Goal: Use online tool/utility: Utilize a website feature to perform a specific function

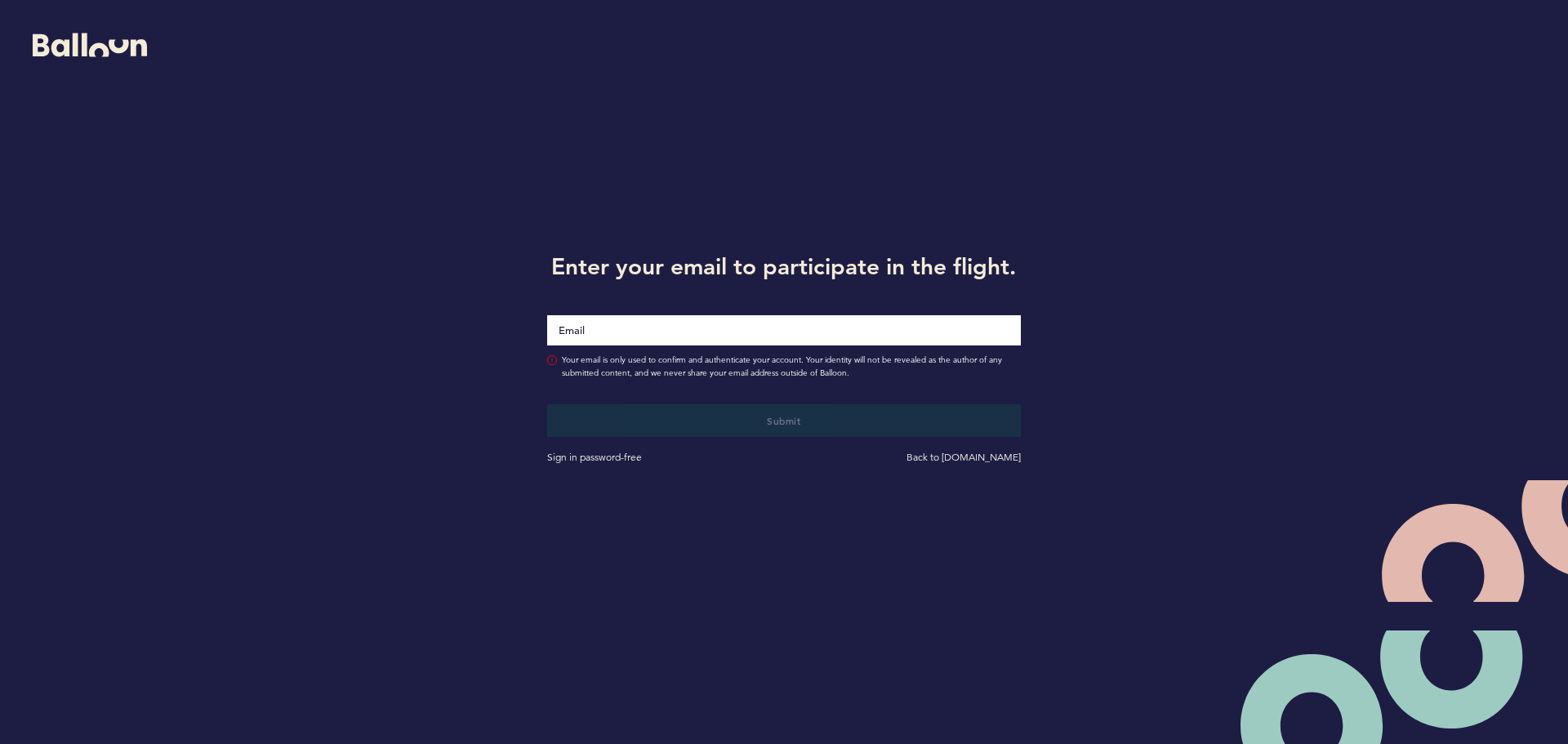
click at [798, 330] on input "Email" at bounding box center [784, 330] width 474 height 30
type input "[EMAIL_ADDRESS][DOMAIN_NAME]"
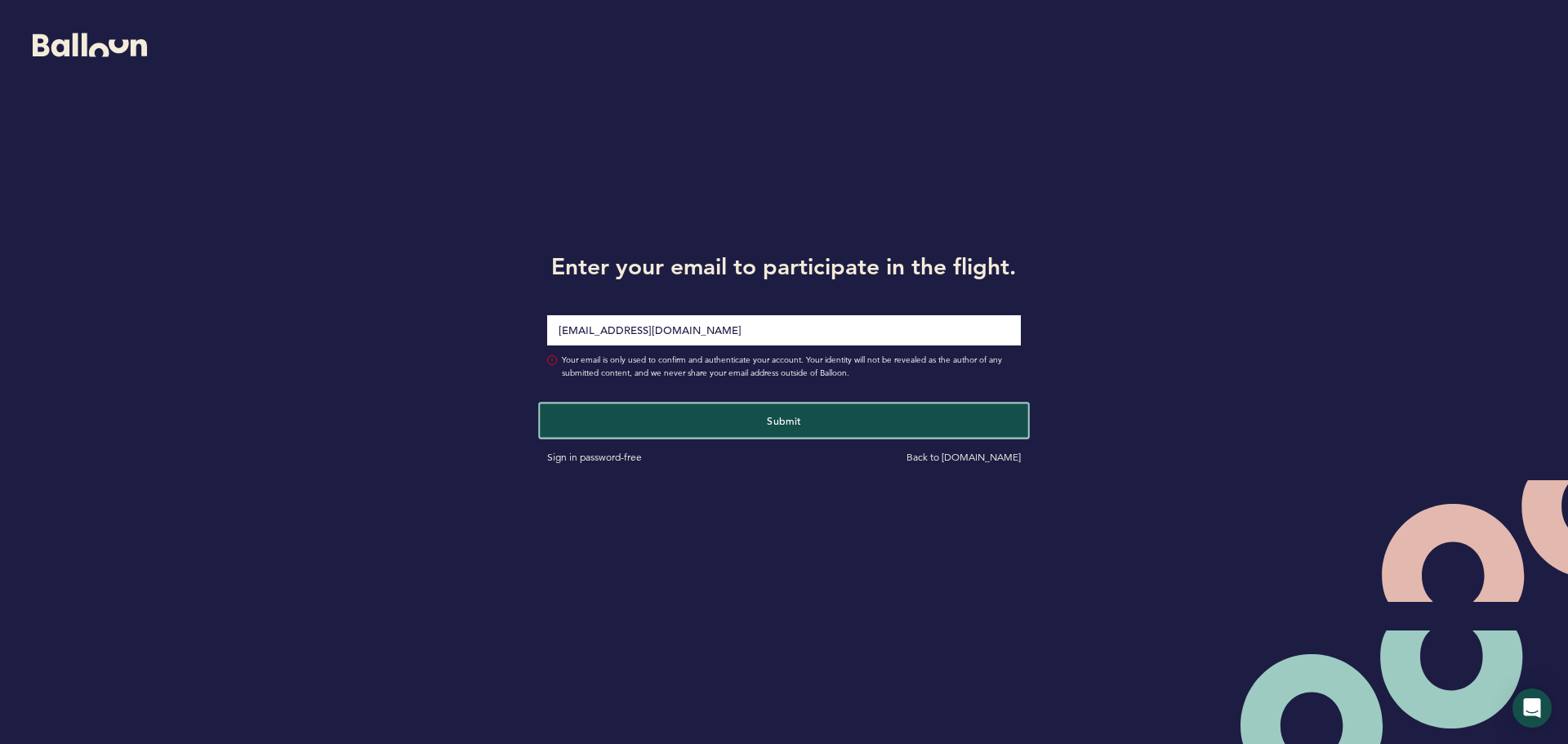
click at [707, 404] on button "Submit" at bounding box center [784, 420] width 488 height 34
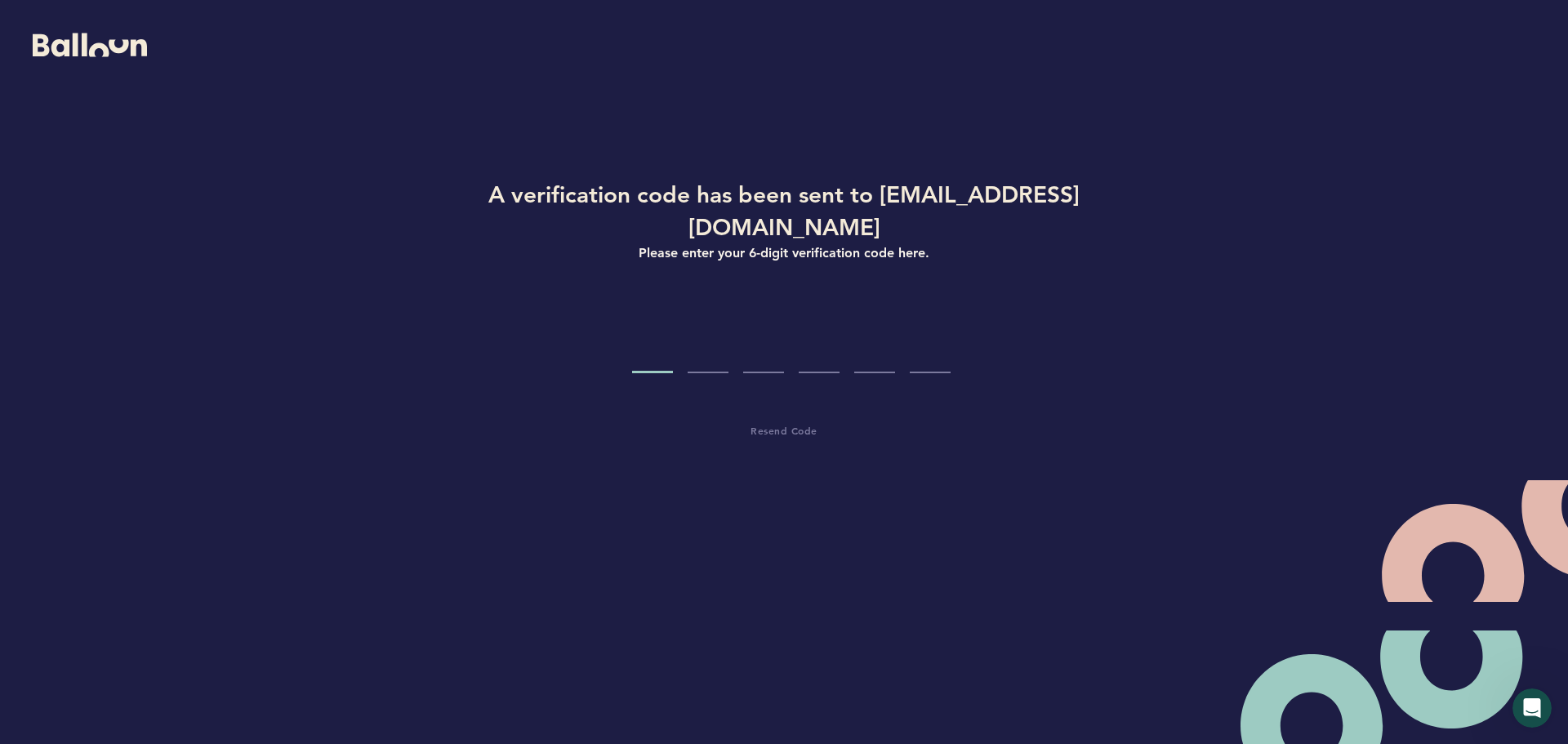
click at [451, 448] on div "A verification code has been sent to [EMAIL_ADDRESS][DOMAIN_NAME] Please enter …" at bounding box center [784, 356] width 784 height 357
type input "5"
type input "3"
type input "1"
type input "6"
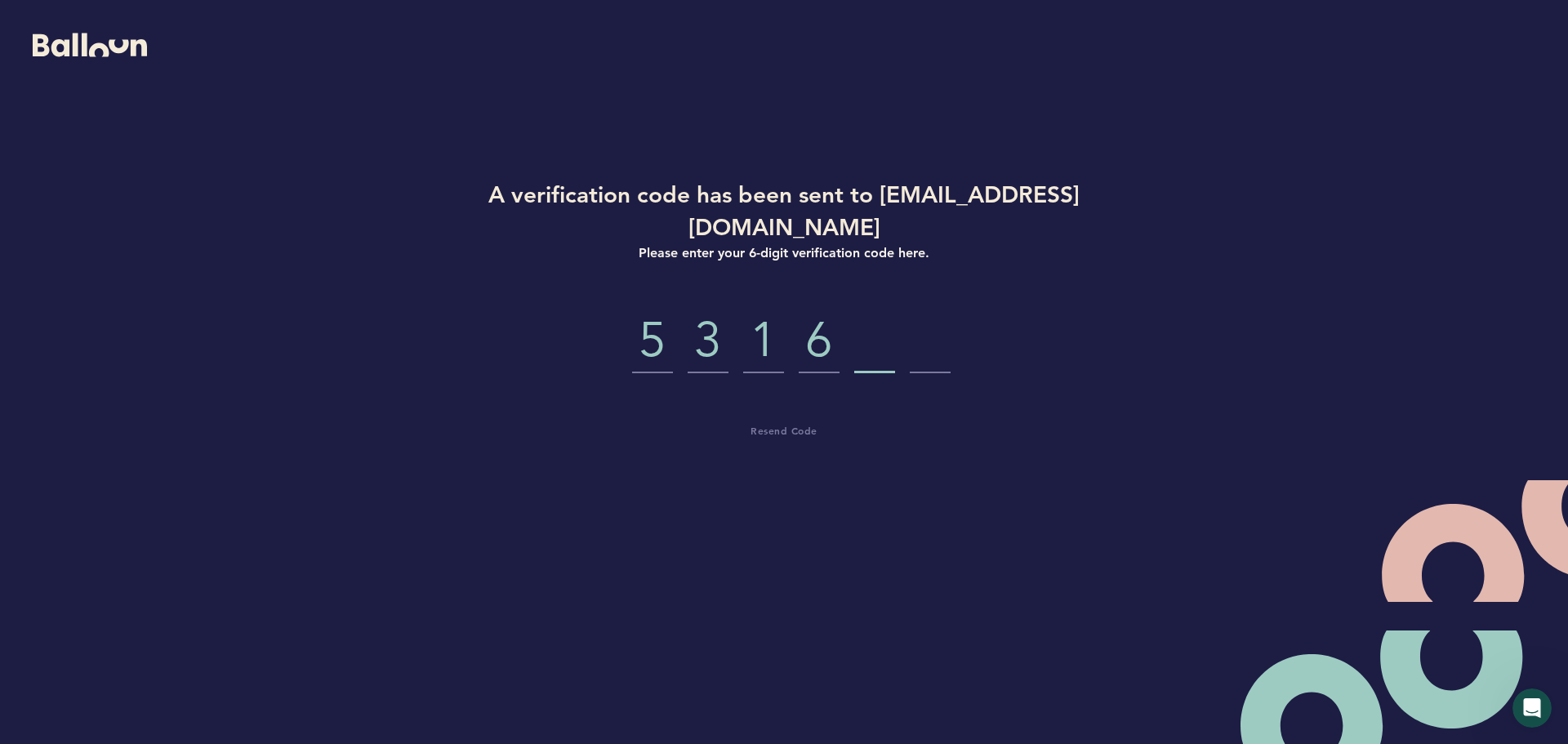
type input "4"
type input "1"
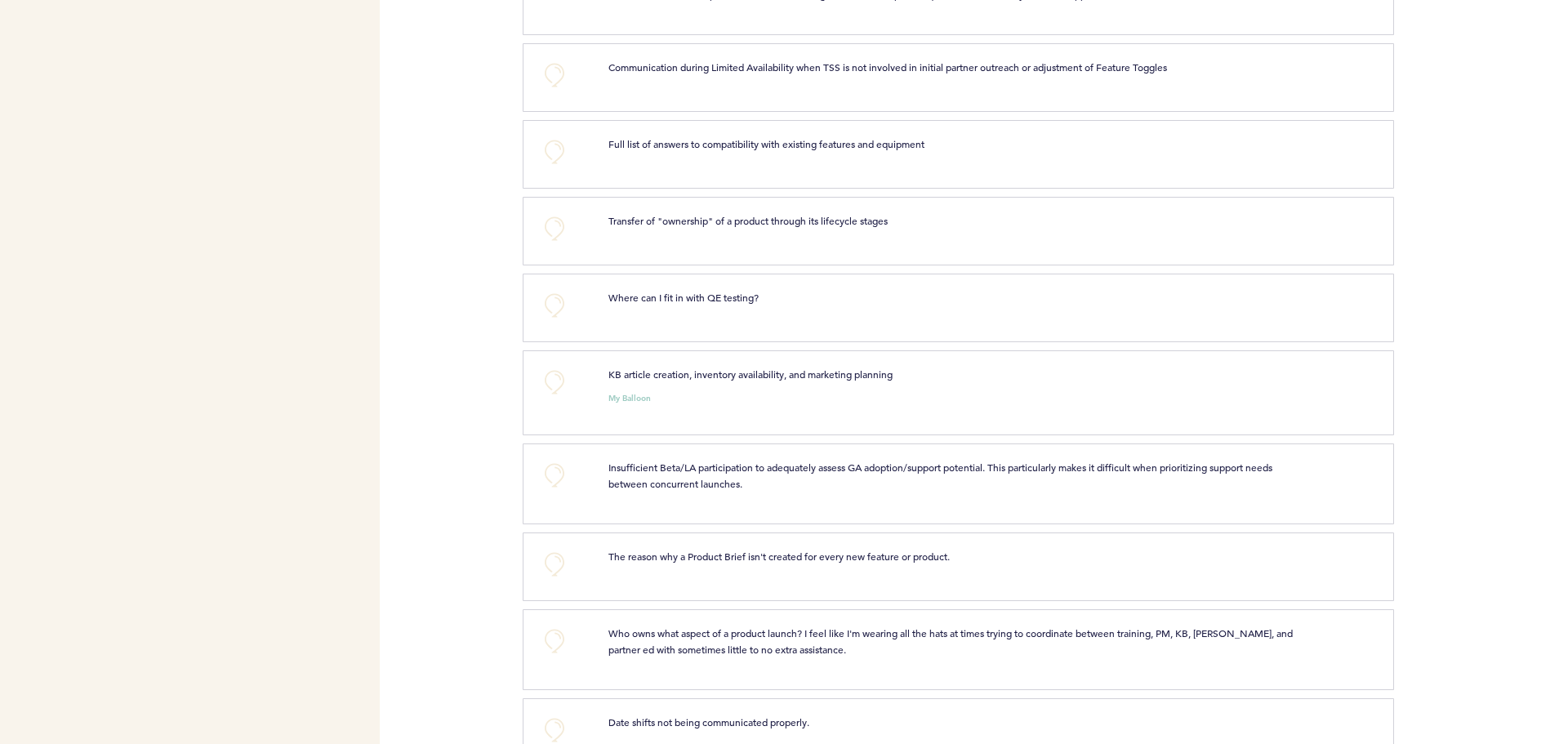
scroll to position [1389, 0]
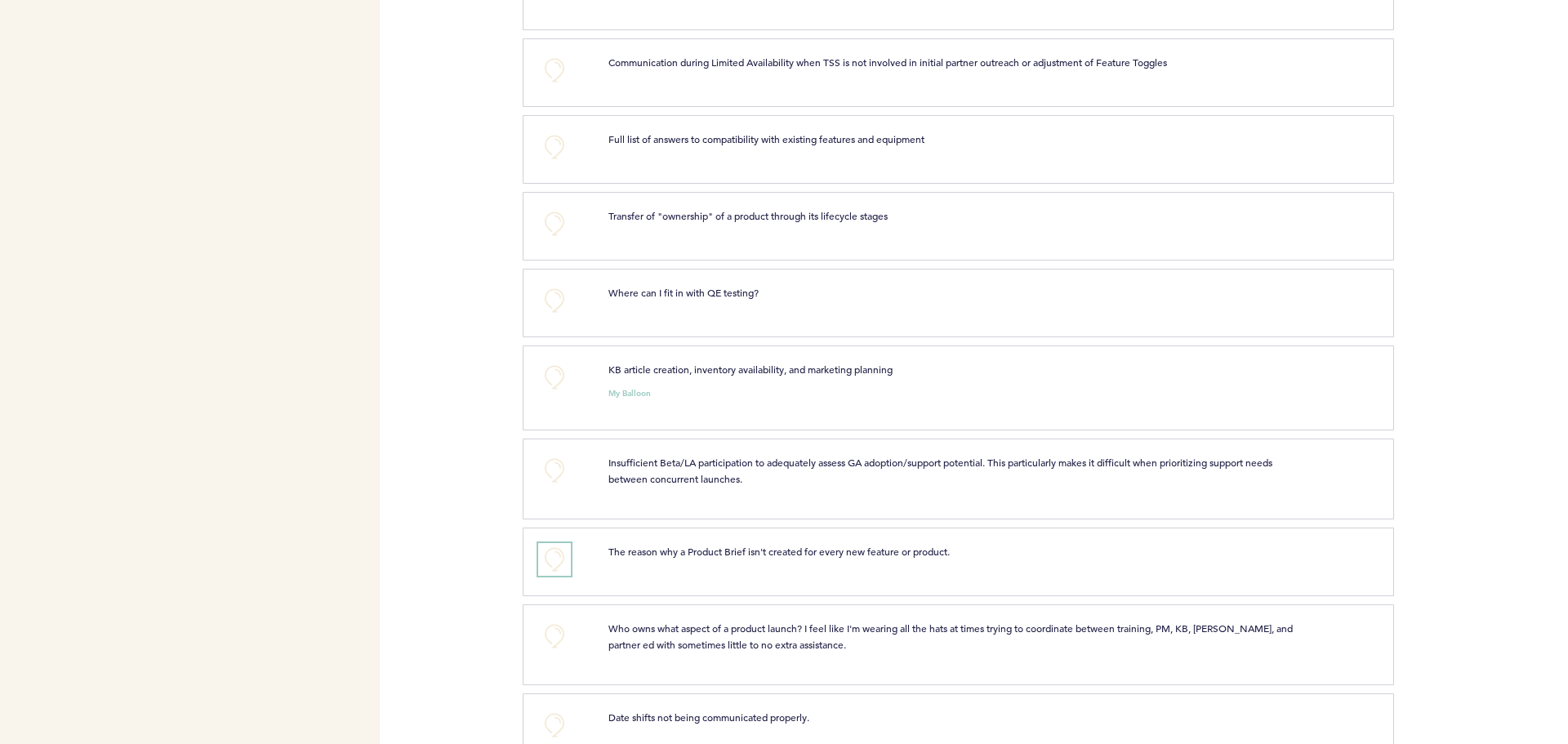
click at [568, 568] on button "+0" at bounding box center [554, 559] width 33 height 33
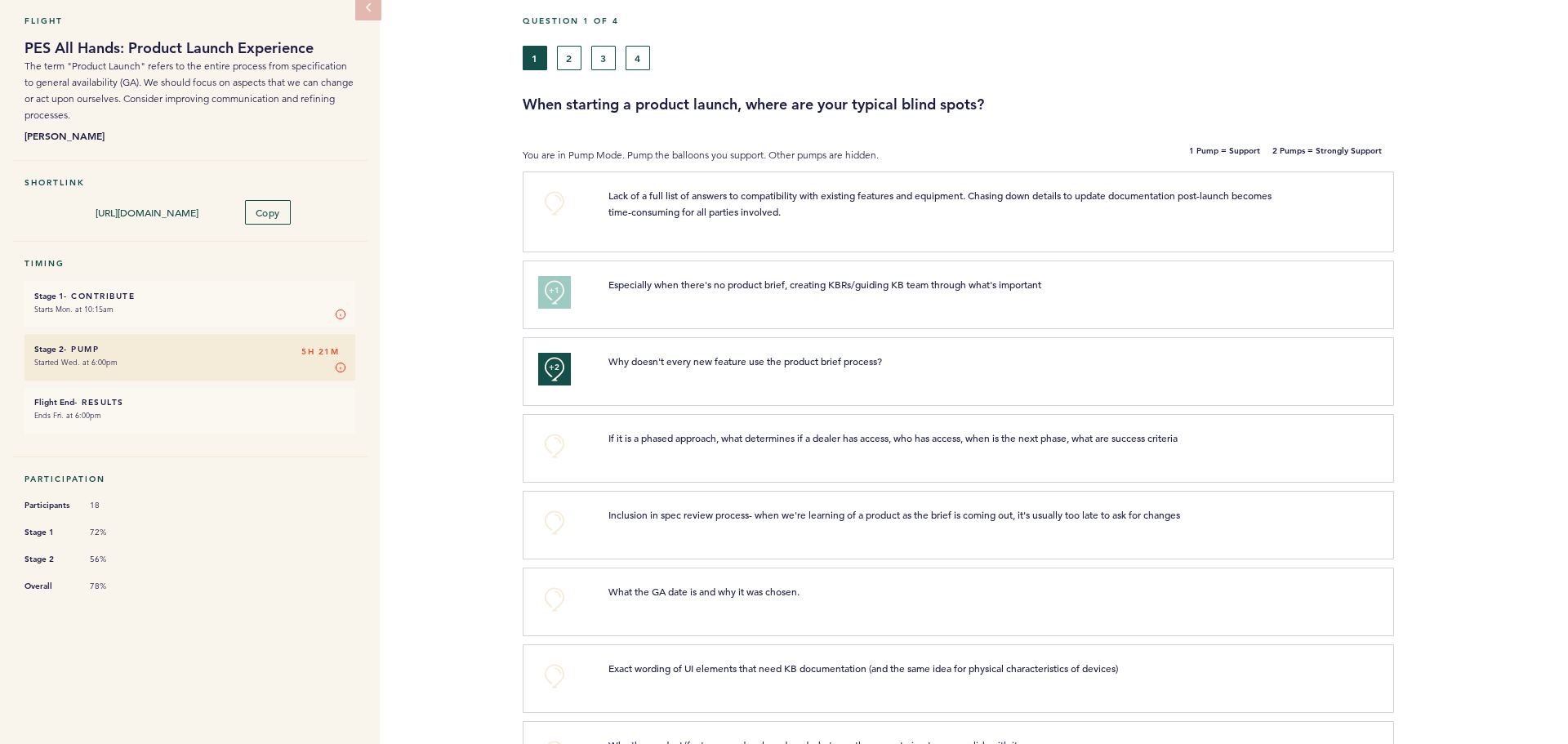
scroll to position [0, 0]
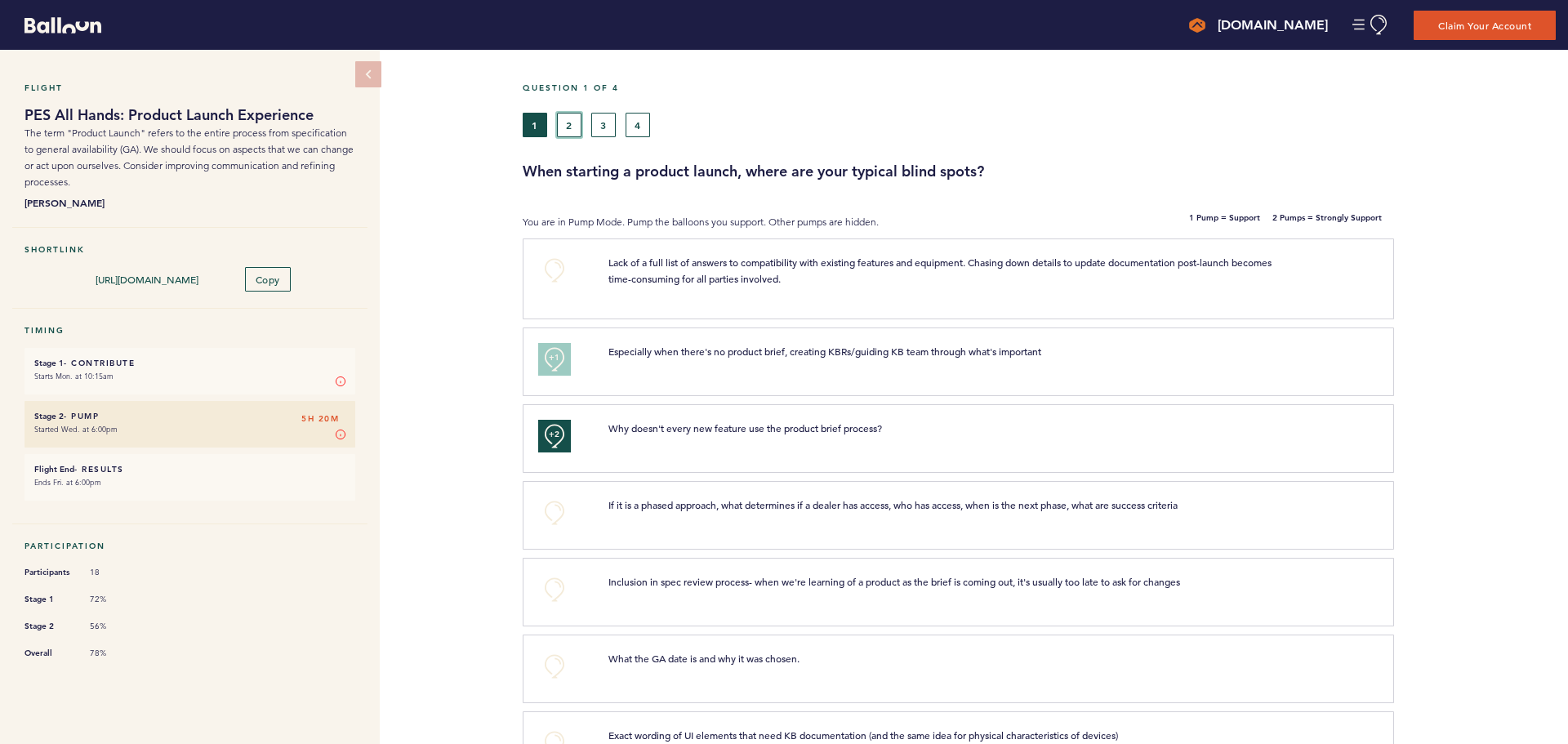
click at [567, 128] on button "2" at bounding box center [569, 124] width 25 height 25
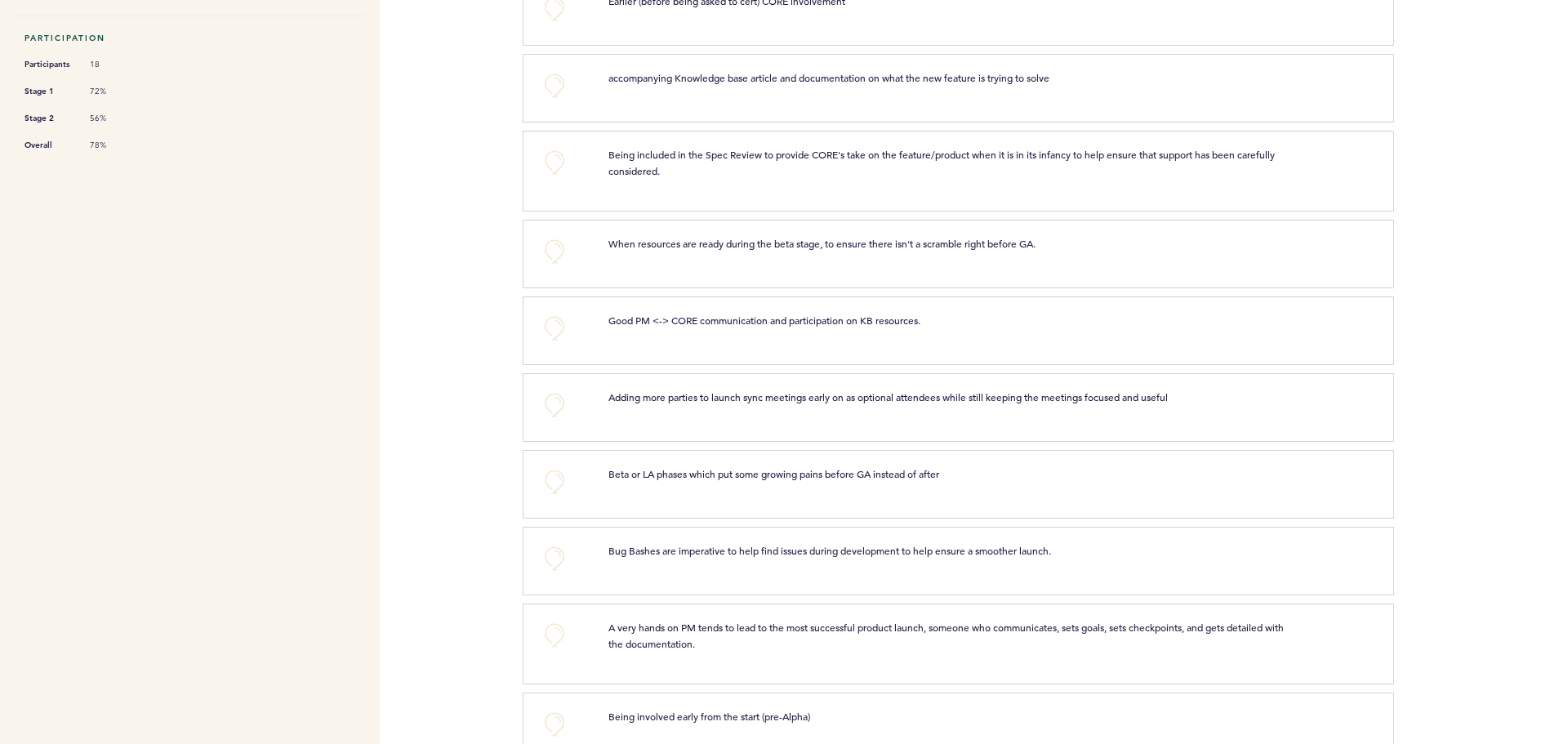
scroll to position [735, 0]
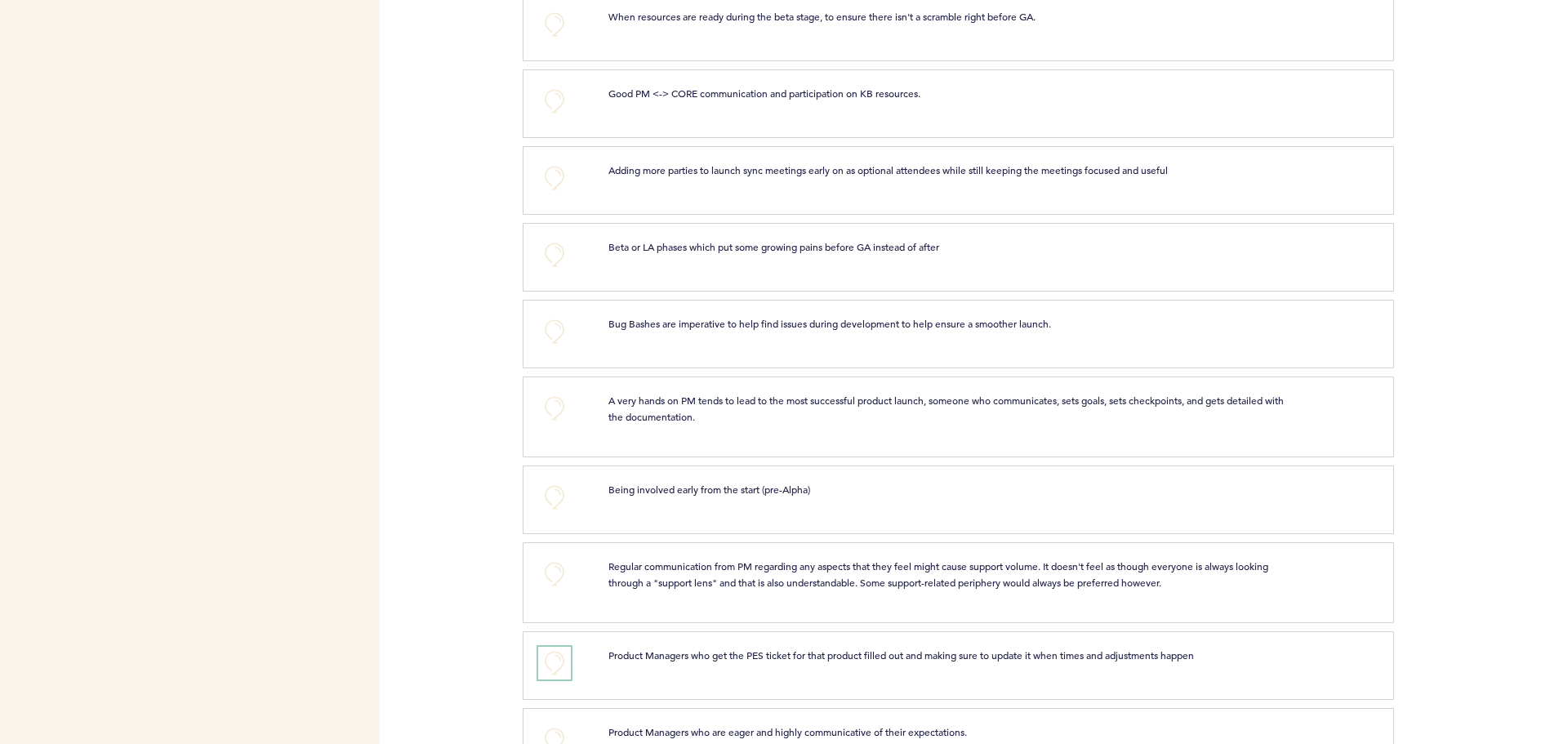
click at [557, 659] on button "+0" at bounding box center [554, 663] width 33 height 33
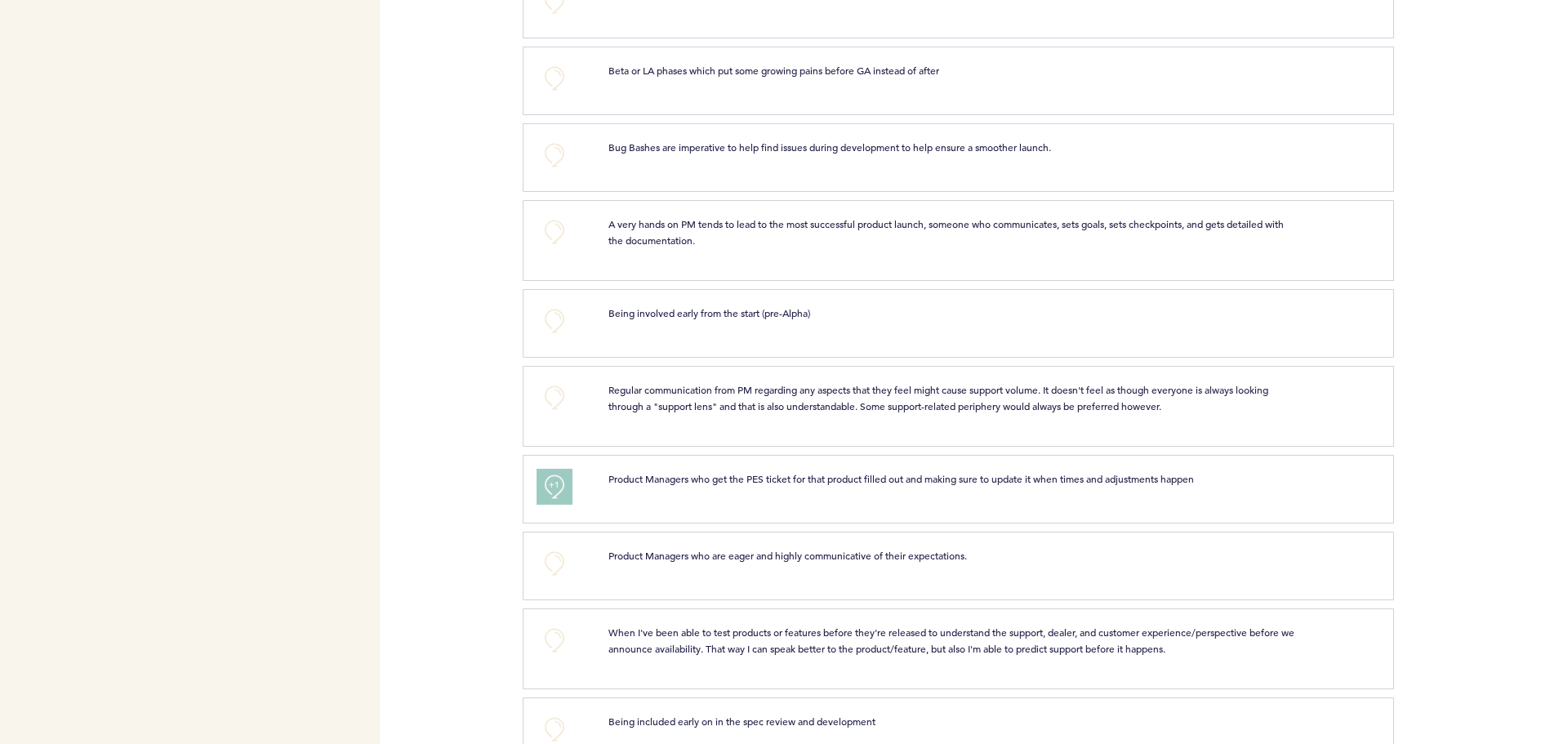
scroll to position [980, 0]
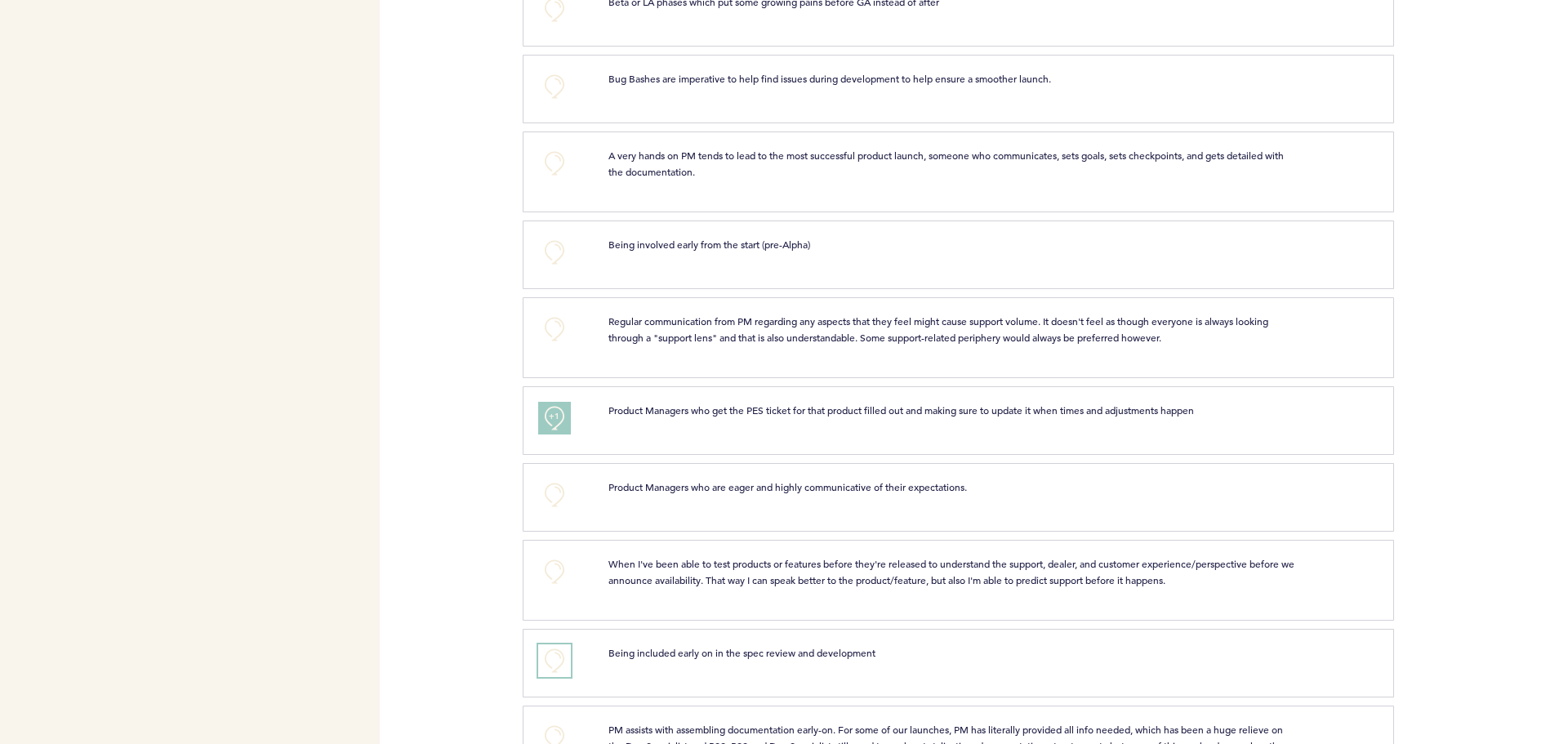
click at [559, 660] on button "+0" at bounding box center [554, 661] width 33 height 33
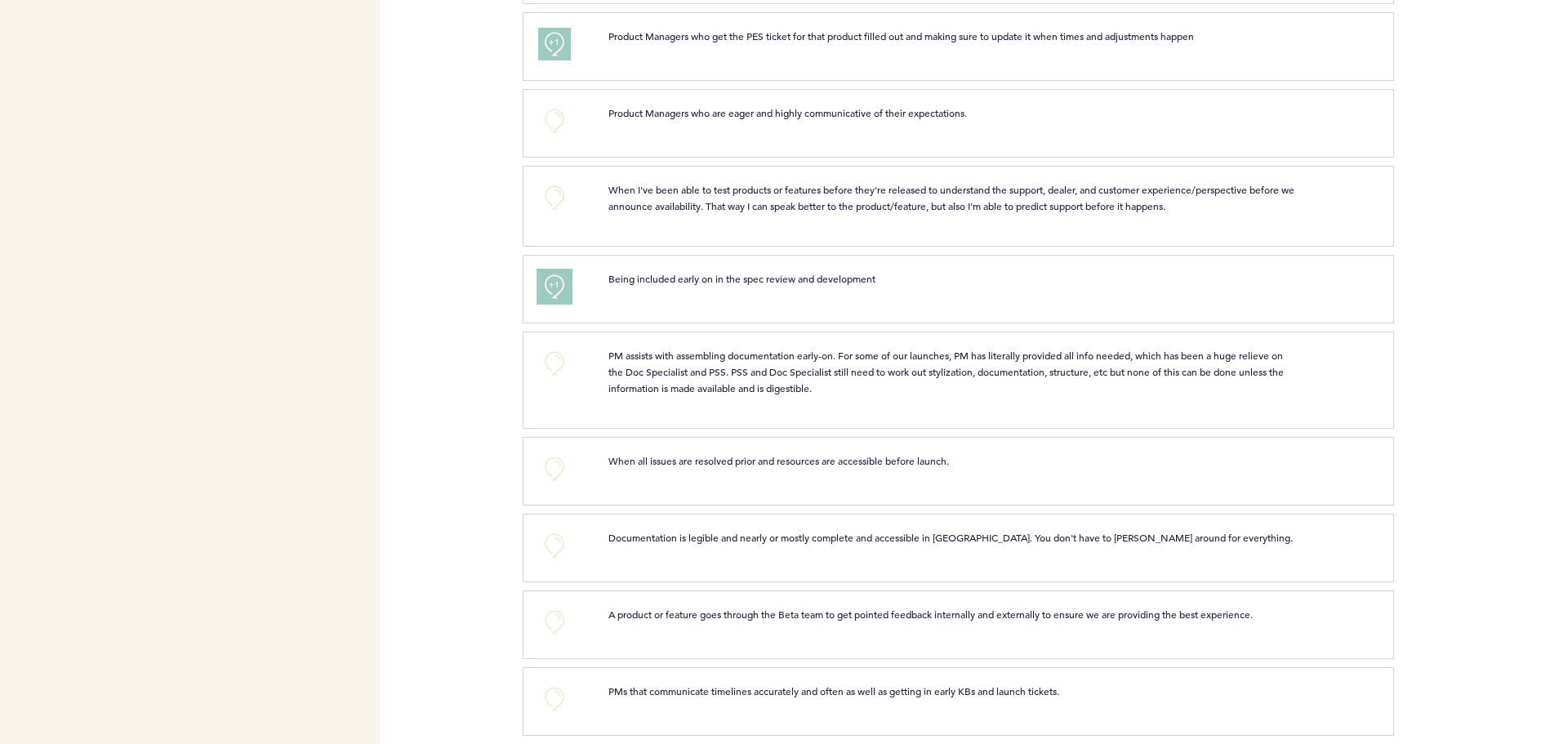
scroll to position [1370, 0]
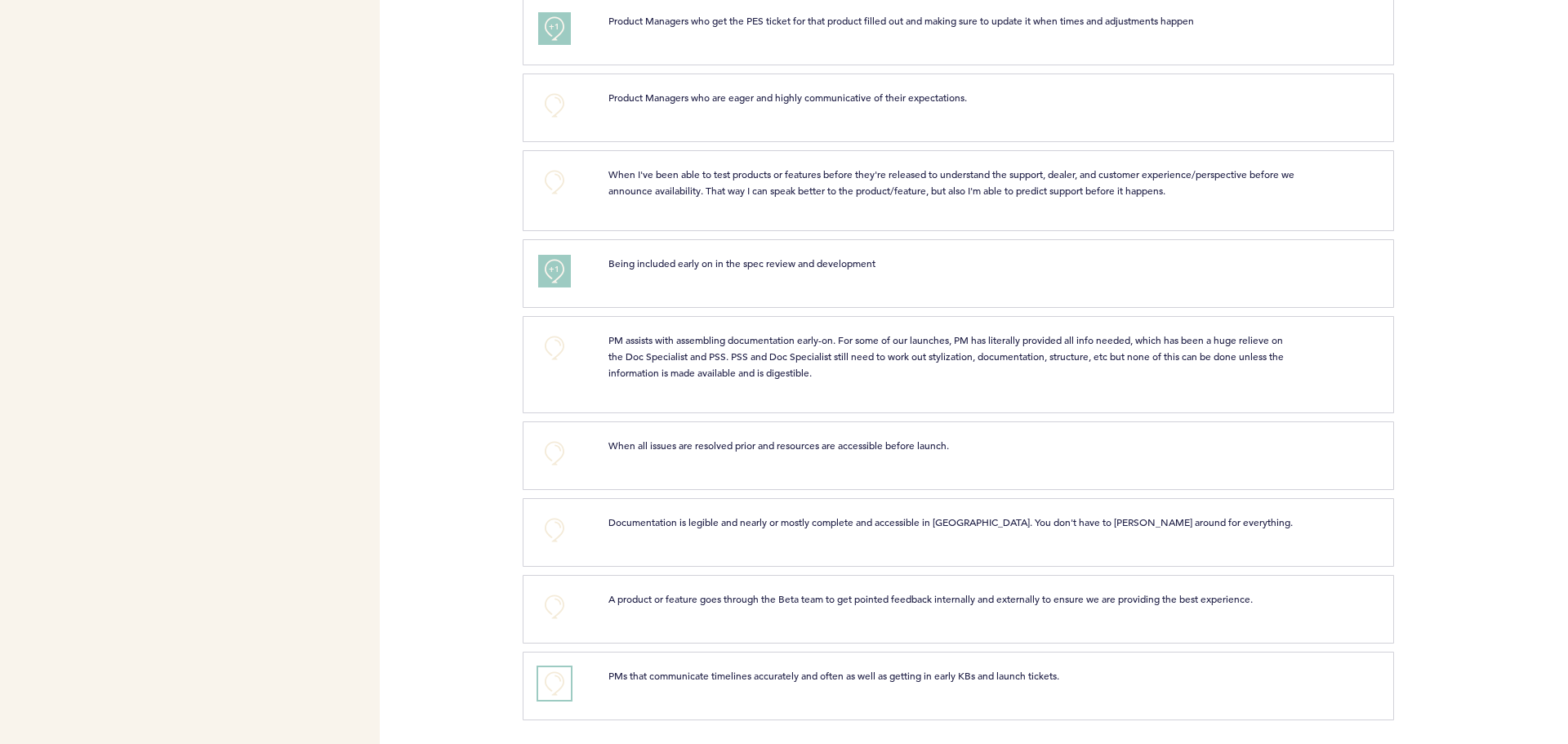
click at [553, 674] on button "+0" at bounding box center [554, 683] width 33 height 33
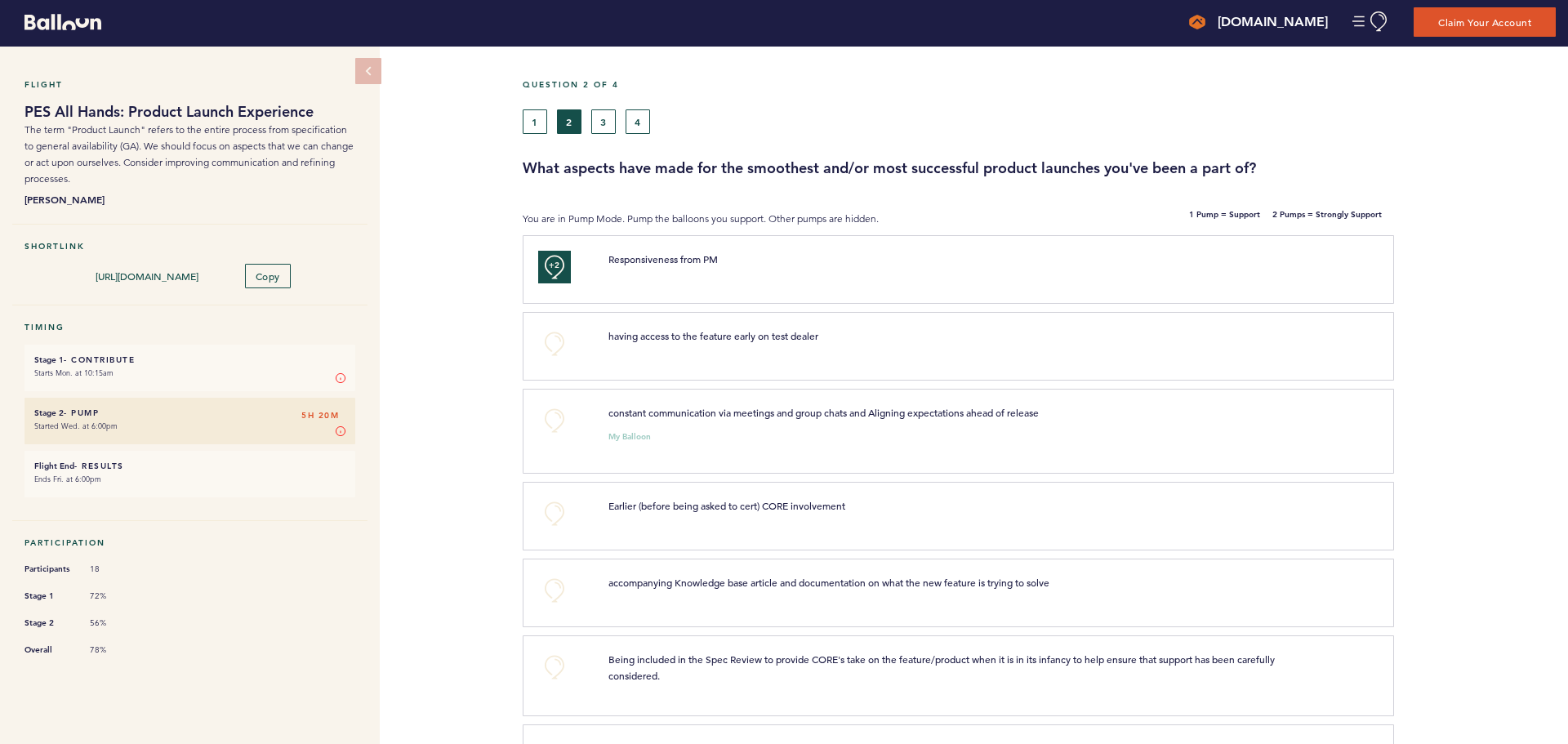
scroll to position [0, 0]
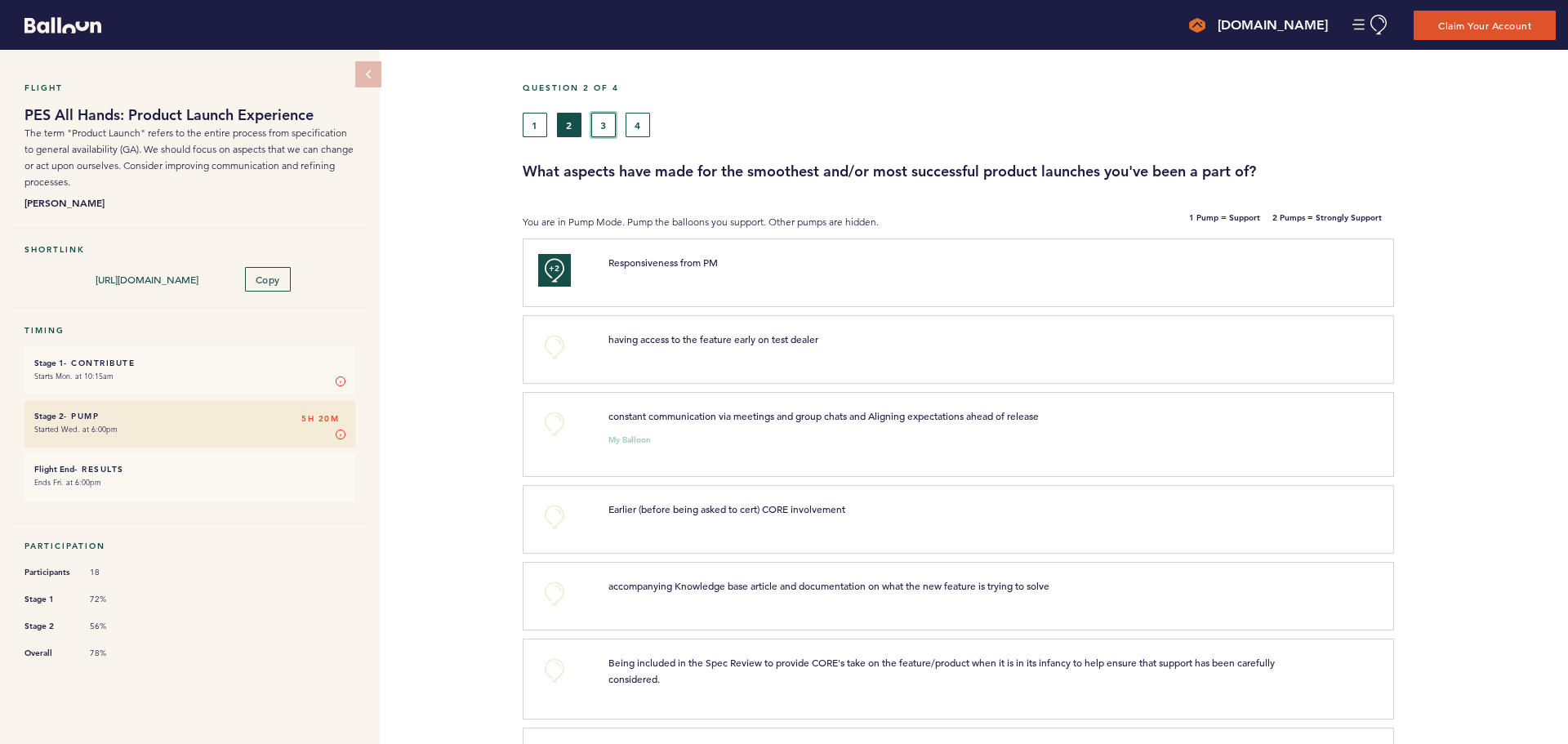
click at [601, 122] on button "3" at bounding box center [603, 124] width 25 height 25
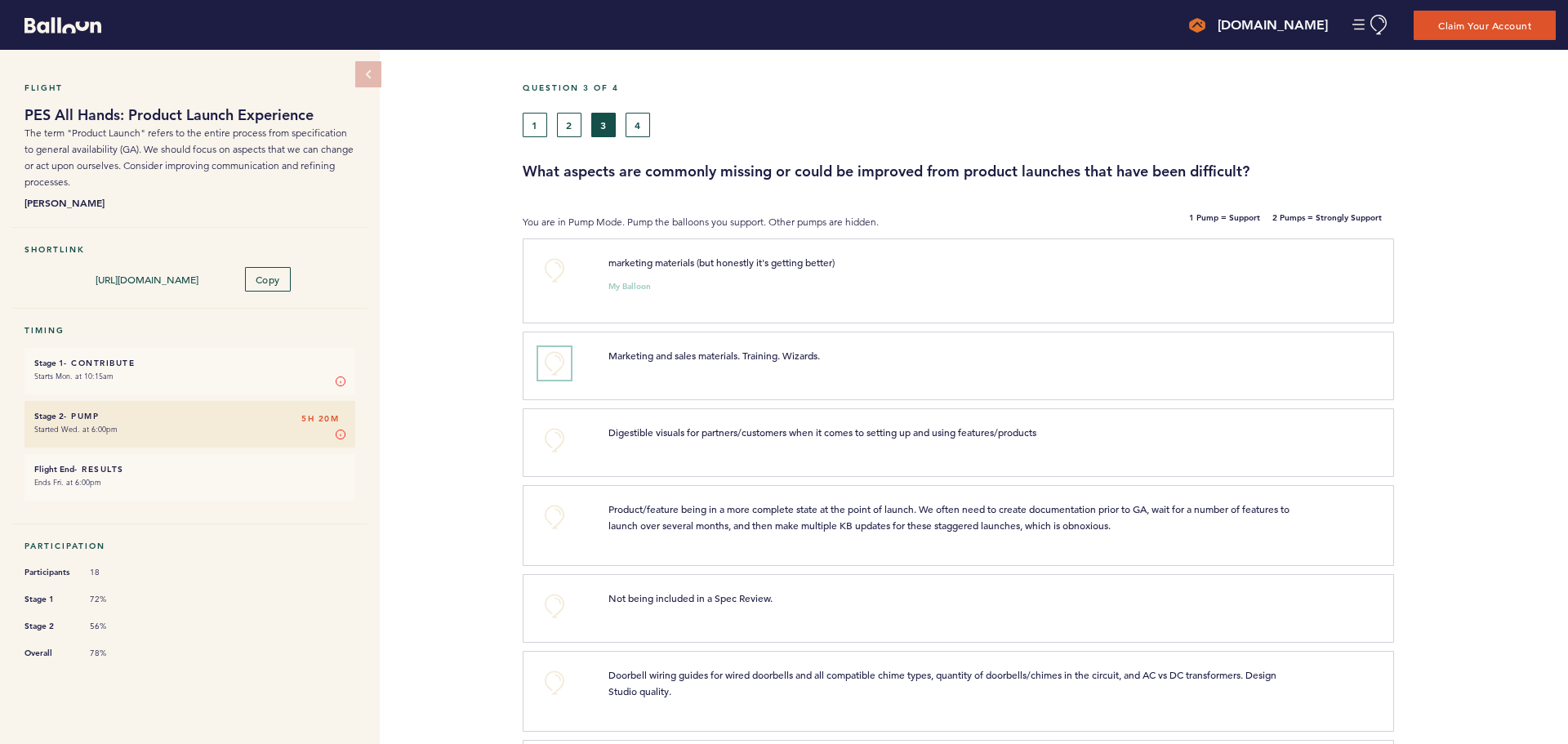
click at [558, 357] on button "+0" at bounding box center [554, 363] width 33 height 33
click at [559, 426] on button "+0" at bounding box center [554, 440] width 33 height 33
click at [645, 124] on button "4" at bounding box center [638, 124] width 25 height 25
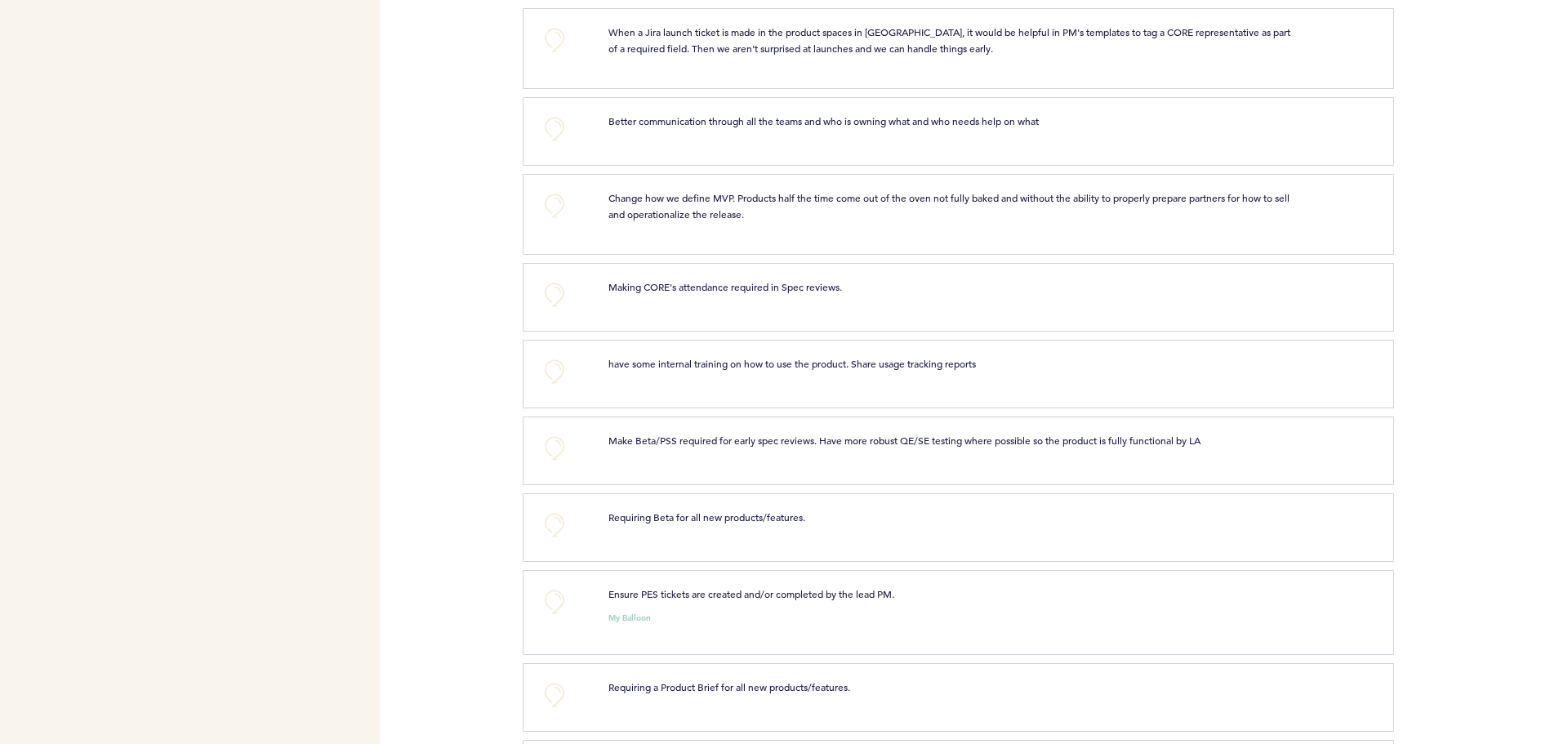
scroll to position [817, 0]
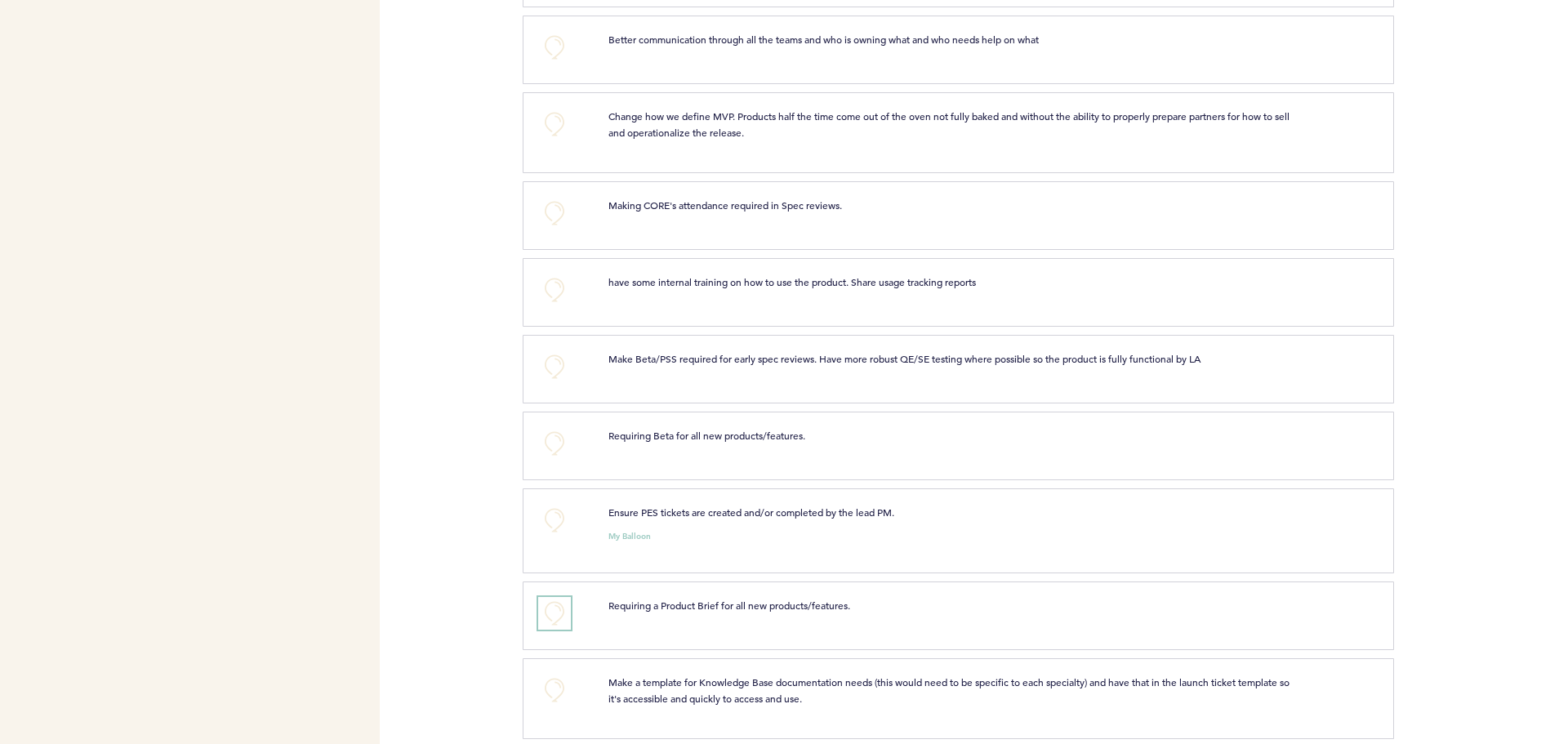
click at [564, 611] on button "+0" at bounding box center [554, 613] width 33 height 33
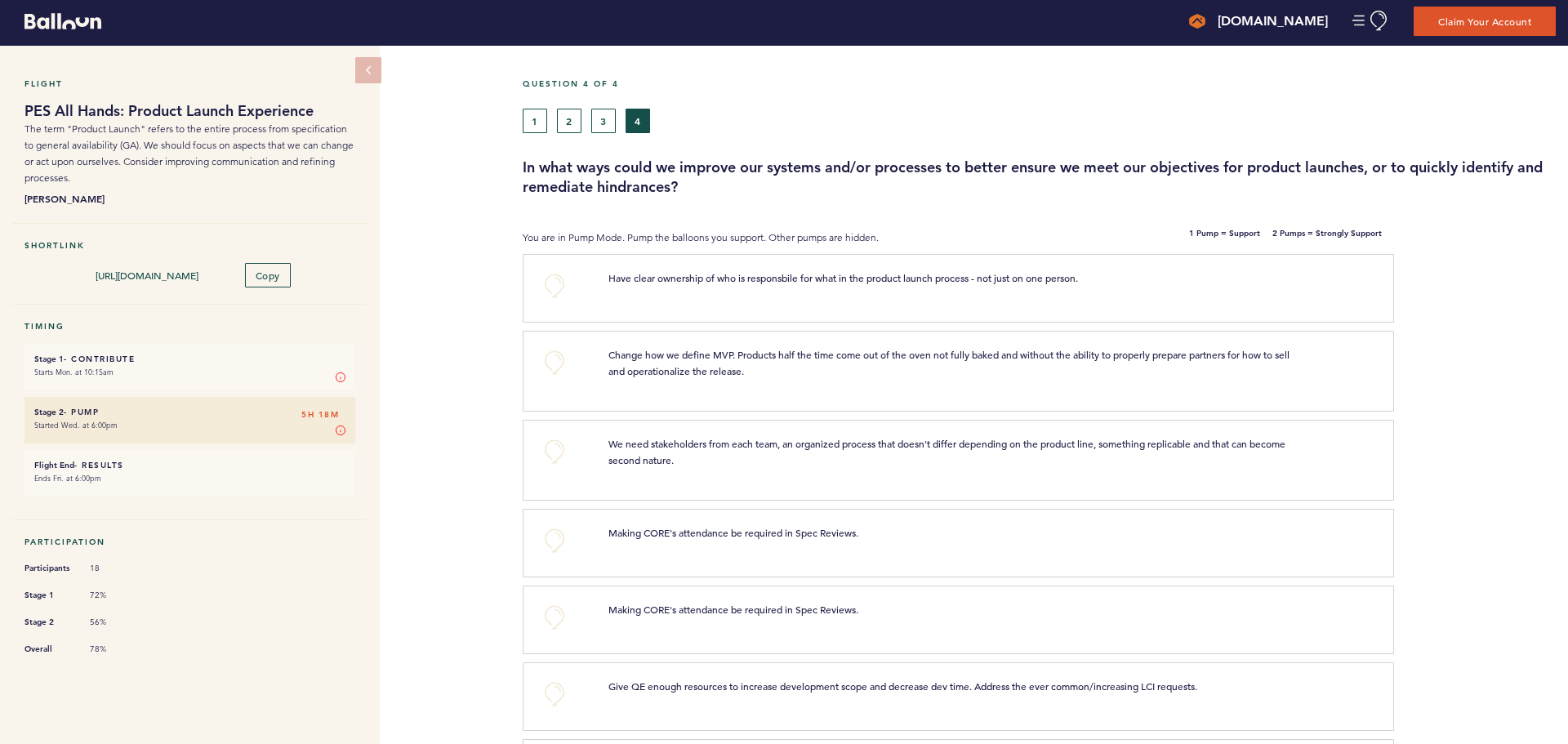
scroll to position [0, 0]
